Goal: Task Accomplishment & Management: Manage account settings

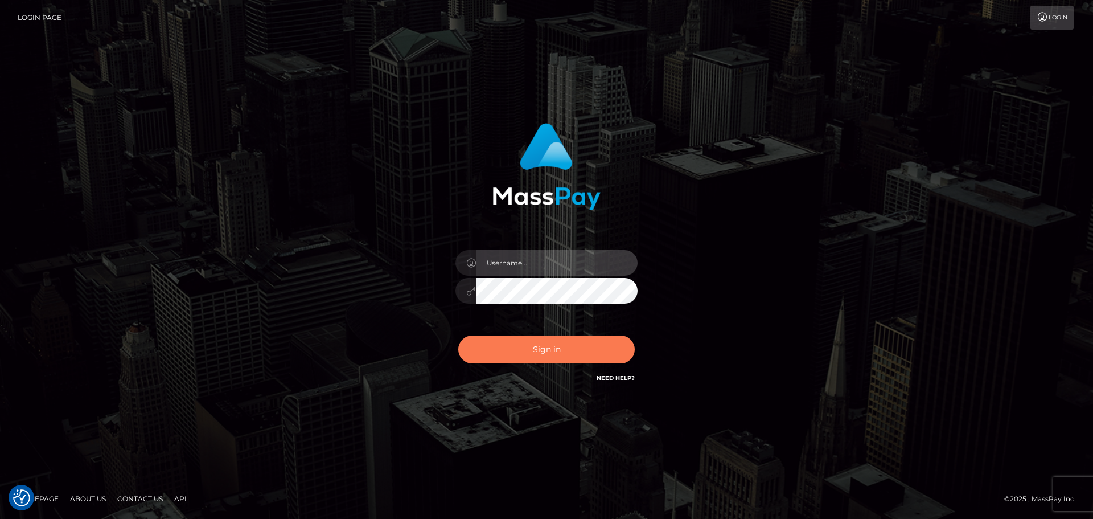
type input "Bedis"
click at [515, 345] on button "Sign in" at bounding box center [546, 349] width 176 height 28
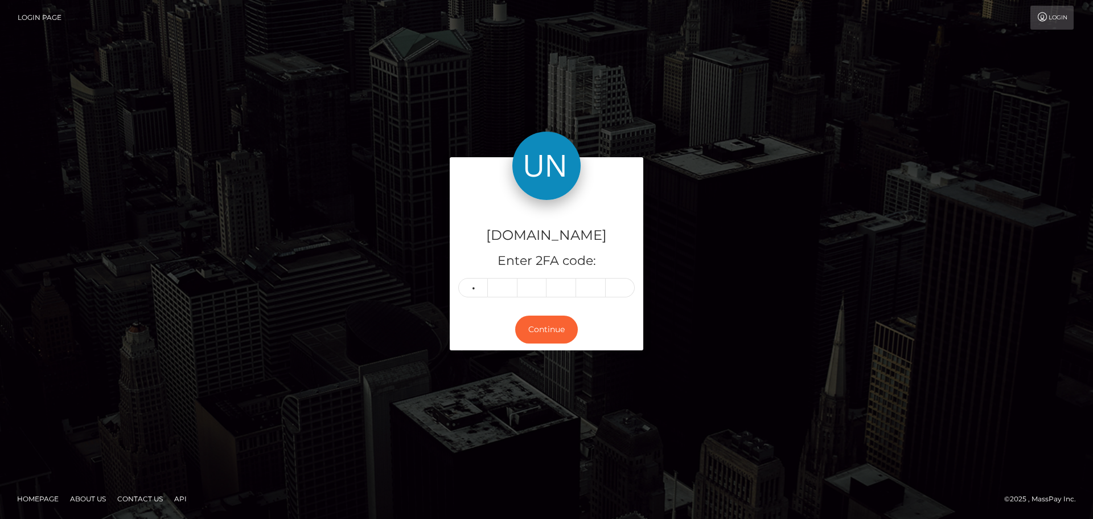
type input "6"
type input "3"
type input "8"
type input "5"
type input "3"
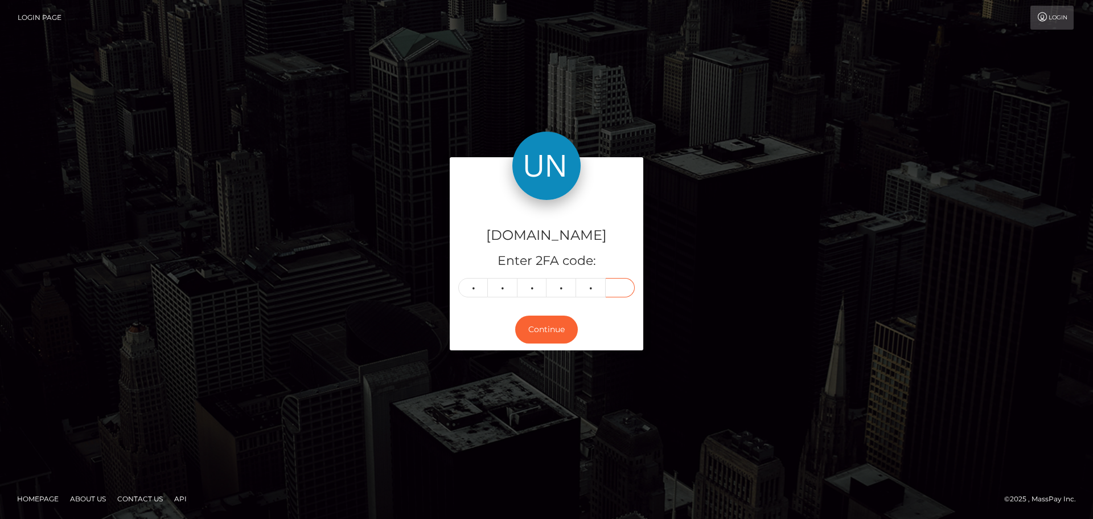
type input "9"
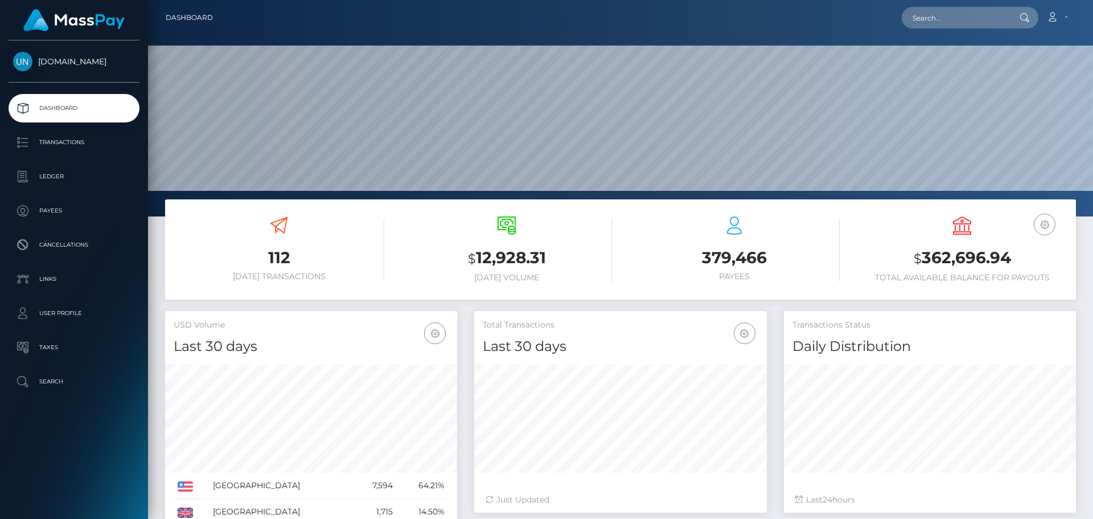
scroll to position [202, 293]
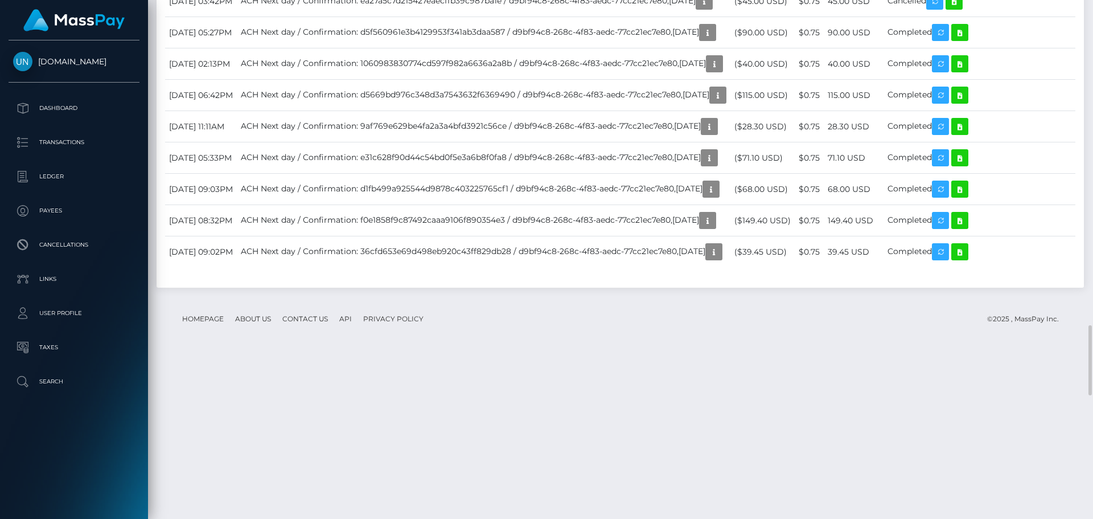
scroll to position [2789, 0]
